Goal: Task Accomplishment & Management: Manage account settings

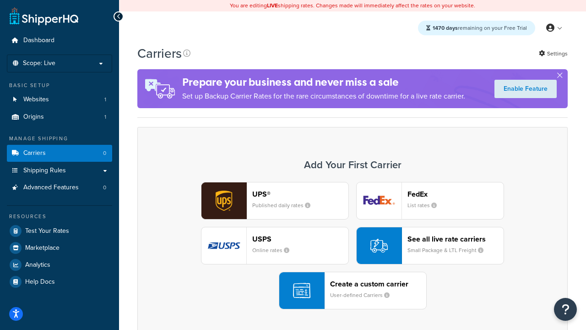
click at [353, 245] on div "UPS® Published daily rates FedEx List rates USPS Online rates See all live rate…" at bounding box center [352, 245] width 411 height 127
click at [456, 194] on header "FedEx" at bounding box center [456, 194] width 96 height 9
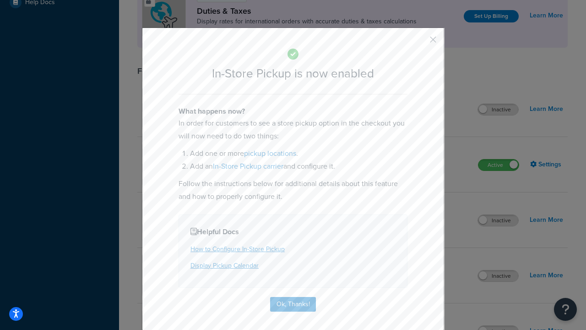
click at [419, 43] on button "button" at bounding box center [420, 43] width 2 height 2
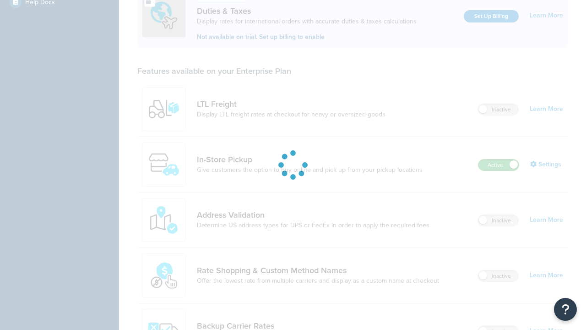
click at [499, 159] on label "Active" at bounding box center [498, 164] width 40 height 11
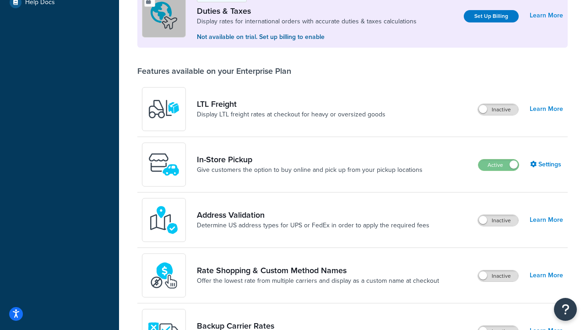
scroll to position [456, 0]
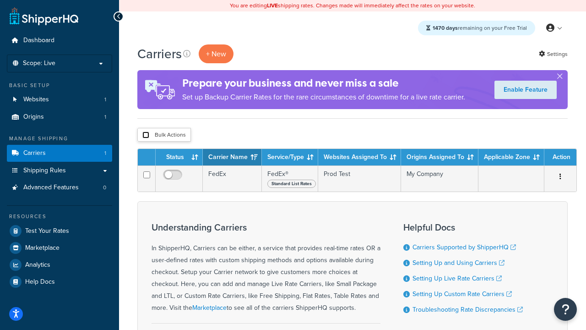
click at [146, 135] on input "checkbox" at bounding box center [145, 134] width 7 height 7
checkbox input "true"
click at [0, 0] on button "Delete" at bounding box center [0, 0] width 0 height 0
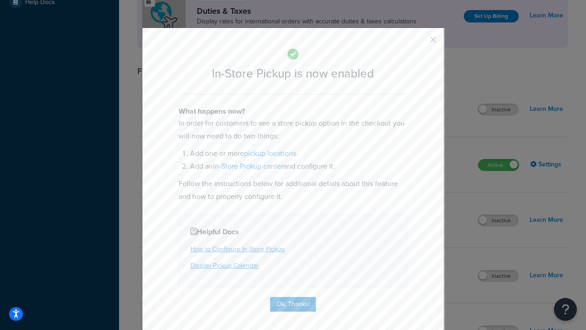
click at [419, 43] on button "button" at bounding box center [420, 43] width 2 height 2
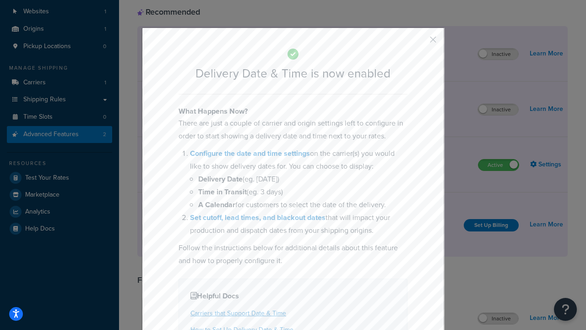
click at [419, 43] on button "button" at bounding box center [420, 43] width 2 height 2
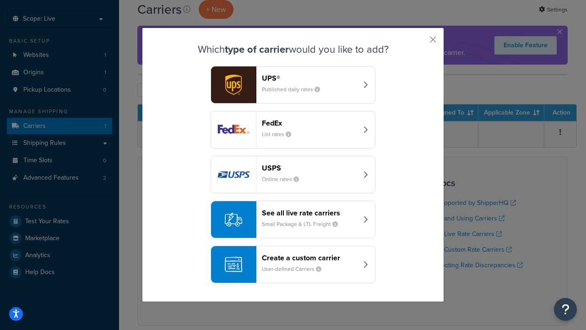
click at [293, 264] on div "Create a custom carrier User-defined Carriers" at bounding box center [310, 264] width 96 height 22
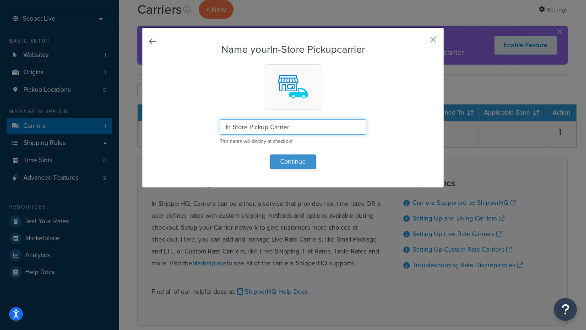
type input "In Store Pickup Carrier"
click at [293, 161] on button "Continue" at bounding box center [293, 161] width 46 height 15
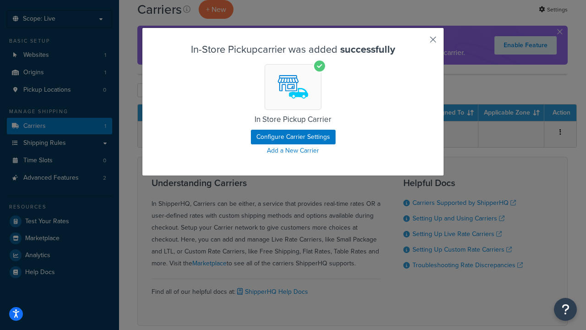
click at [419, 43] on button "button" at bounding box center [420, 43] width 2 height 2
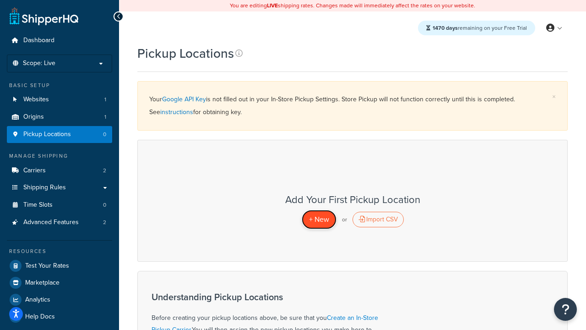
click at [319, 219] on span "+ New" at bounding box center [319, 219] width 20 height 11
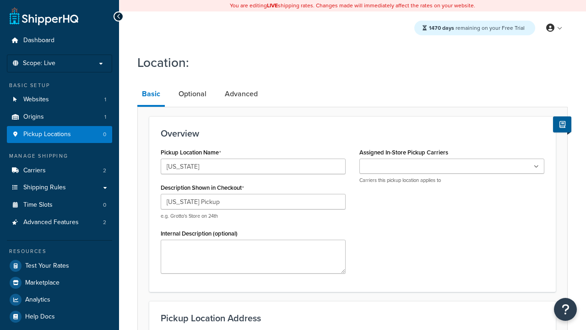
type input "[US_STATE] Pickup"
click at [452, 166] on ul at bounding box center [451, 165] width 185 height 15
type input "[STREET_ADDRESS][PERSON_NAME]"
type input "Suite B"
type input "Irvine"
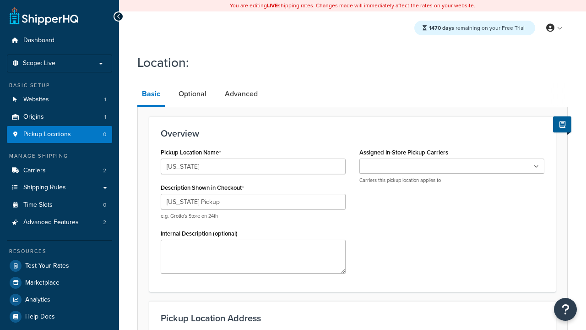
select select "5"
type input "Irvine"
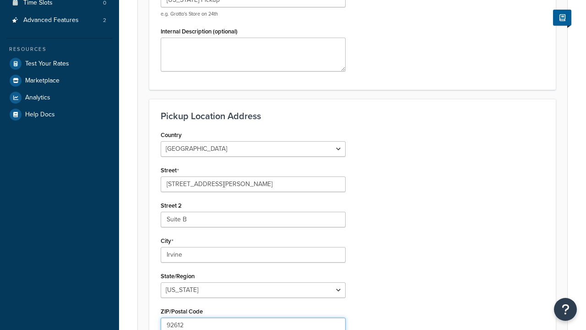
type input "92612"
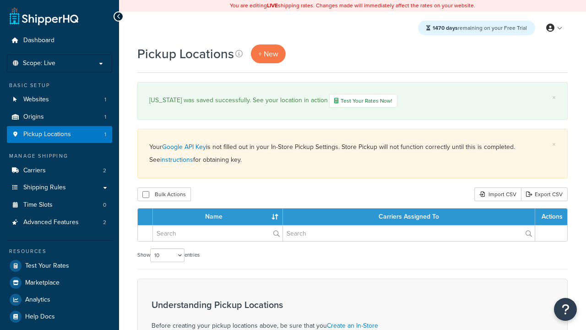
click at [218, 217] on th "Name" at bounding box center [218, 216] width 130 height 16
click at [409, 217] on th "Carriers Assigned To" at bounding box center [409, 216] width 252 height 16
click at [551, 217] on th "Actions" at bounding box center [551, 216] width 32 height 16
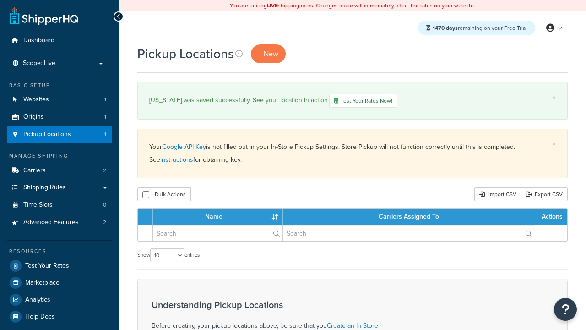
click at [551, 217] on th "Actions" at bounding box center [551, 216] width 32 height 16
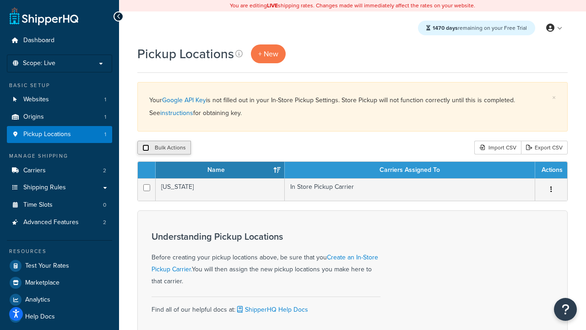
click at [146, 148] on input "checkbox" at bounding box center [145, 147] width 7 height 7
checkbox input "true"
click at [246, 148] on button "Delete" at bounding box center [244, 148] width 32 height 14
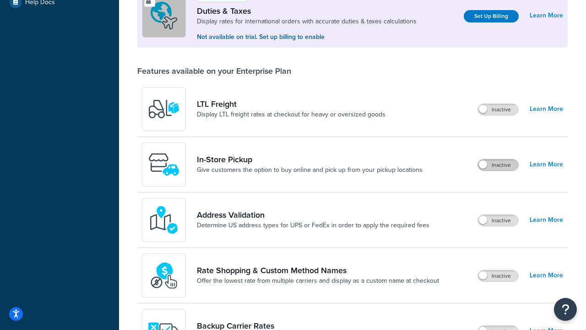
scroll to position [279, 0]
